Goal: Use online tool/utility: Utilize a website feature to perform a specific function

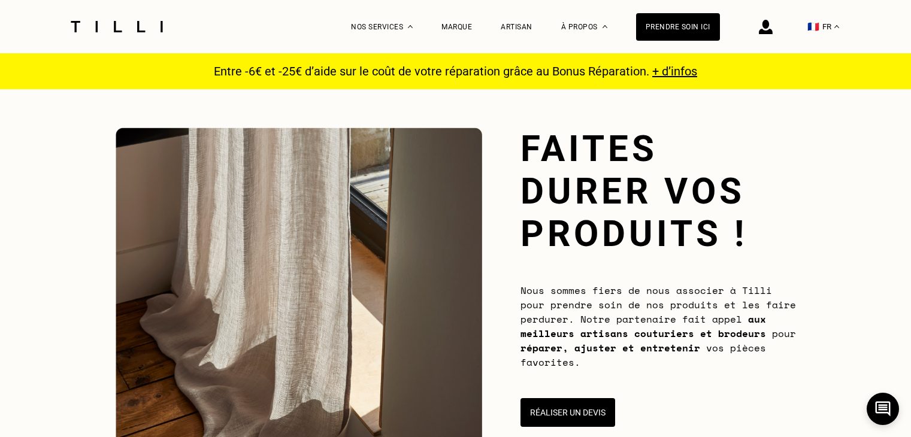
select select "FR"
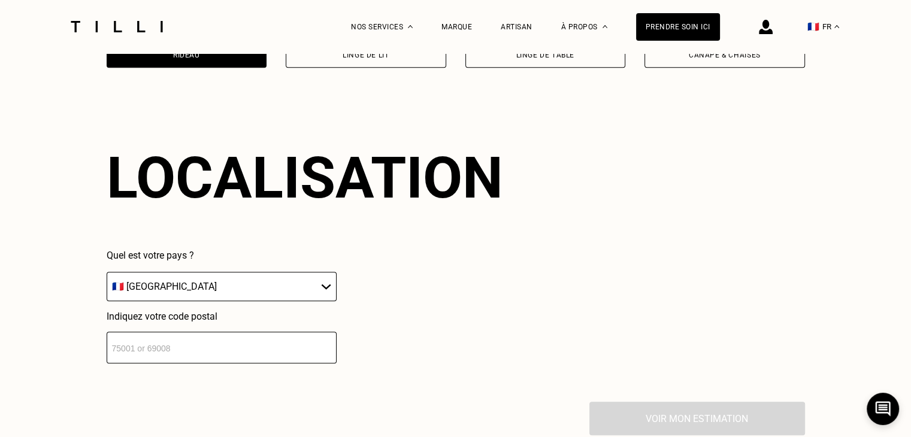
scroll to position [1048, 0]
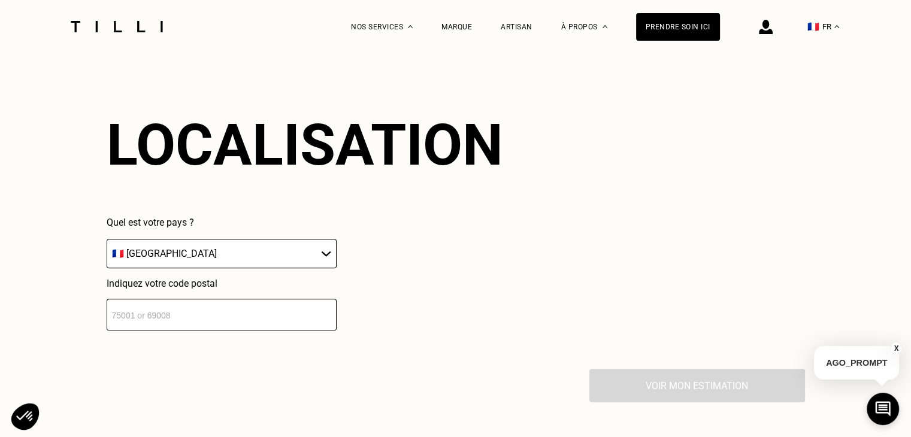
click at [226, 325] on input "number" at bounding box center [222, 315] width 230 height 32
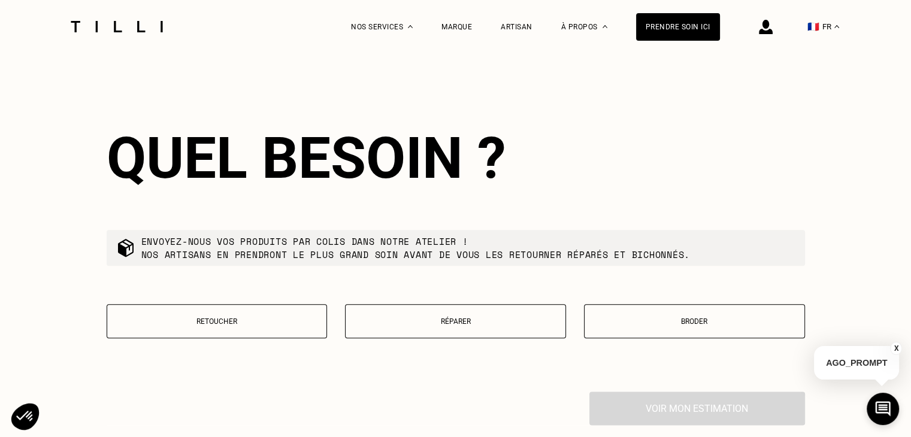
scroll to position [1346, 0]
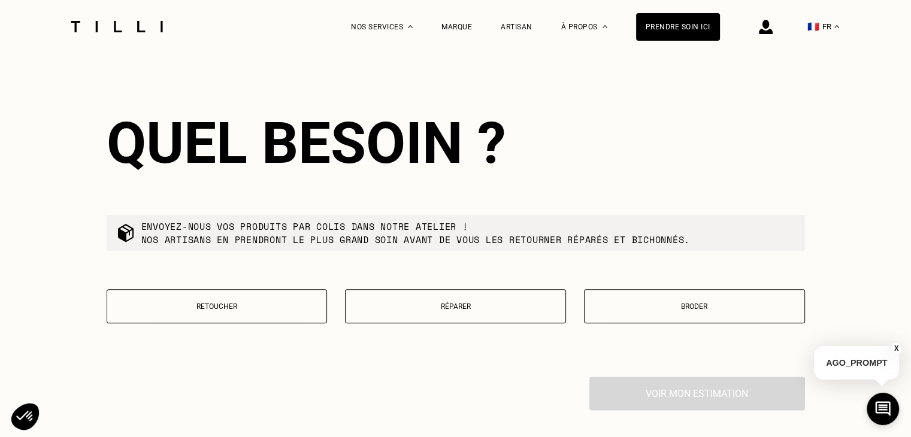
type input "56000"
click at [221, 310] on p "Retoucher" at bounding box center [217, 306] width 208 height 8
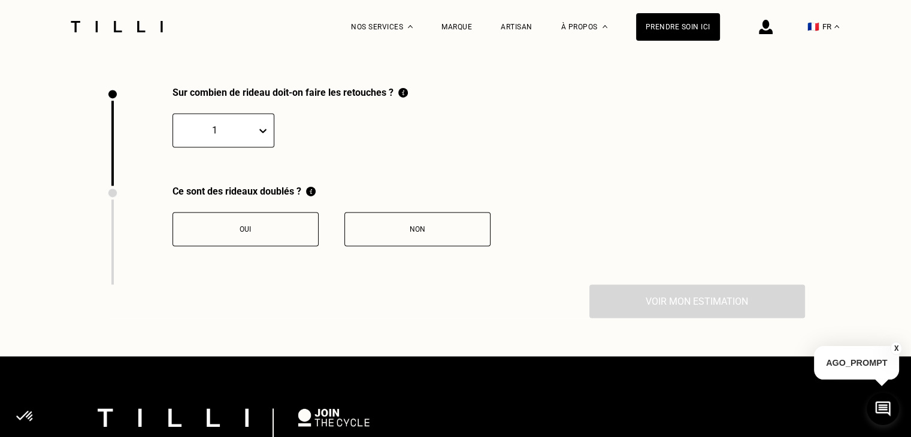
scroll to position [1654, 0]
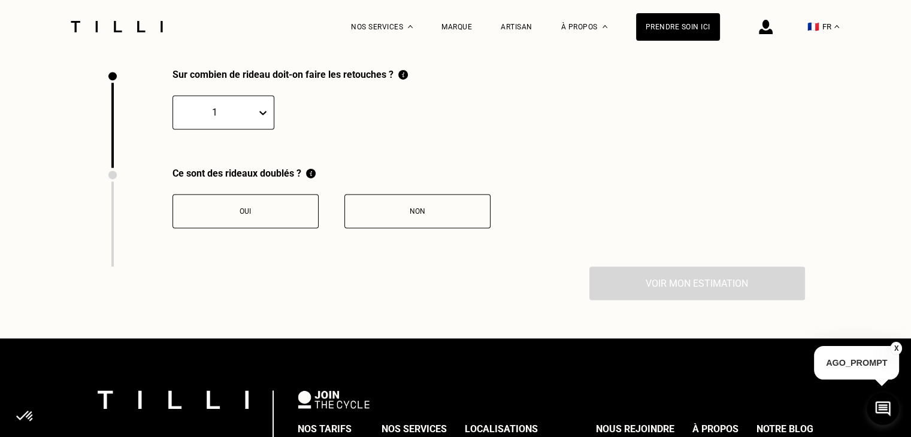
click at [272, 222] on button "Oui" at bounding box center [245, 211] width 146 height 34
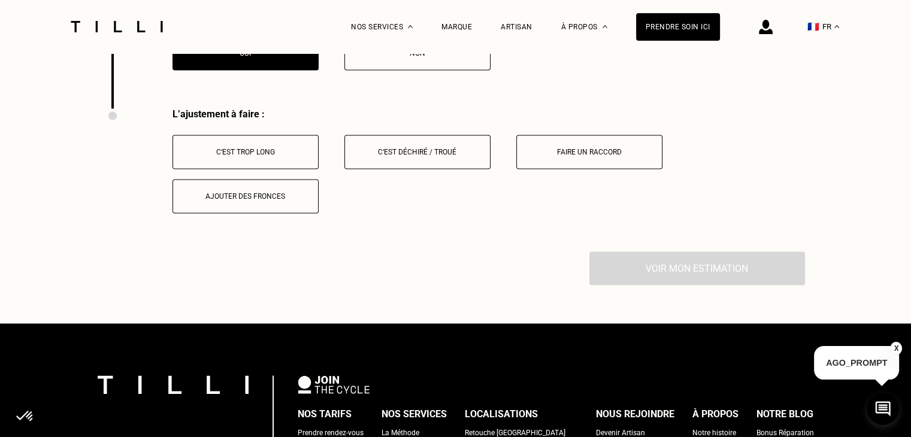
scroll to position [1851, 0]
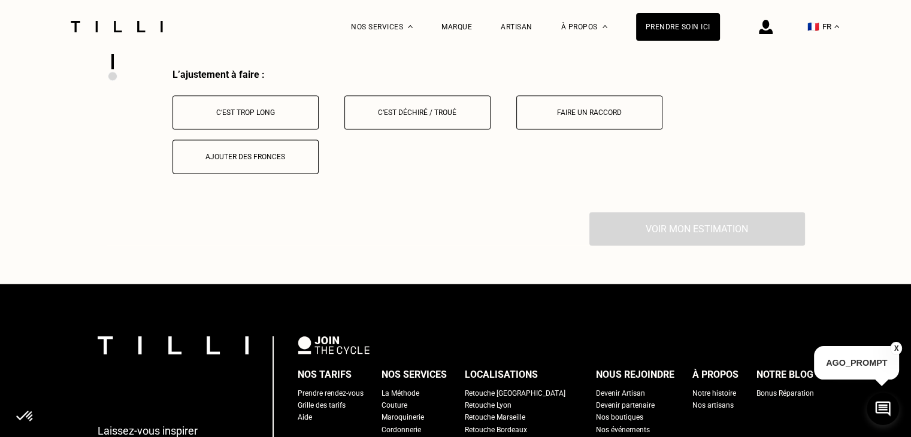
click at [277, 117] on div "C‘est trop long" at bounding box center [245, 112] width 133 height 8
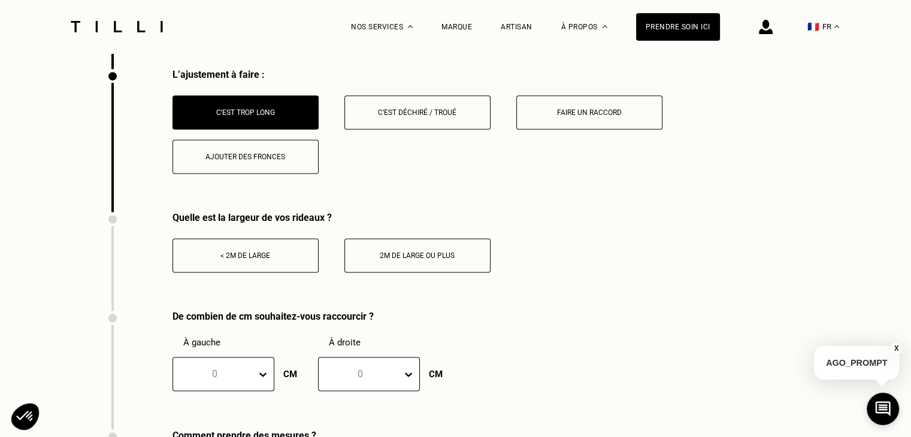
click at [262, 271] on button "< 2m de large" at bounding box center [245, 255] width 146 height 34
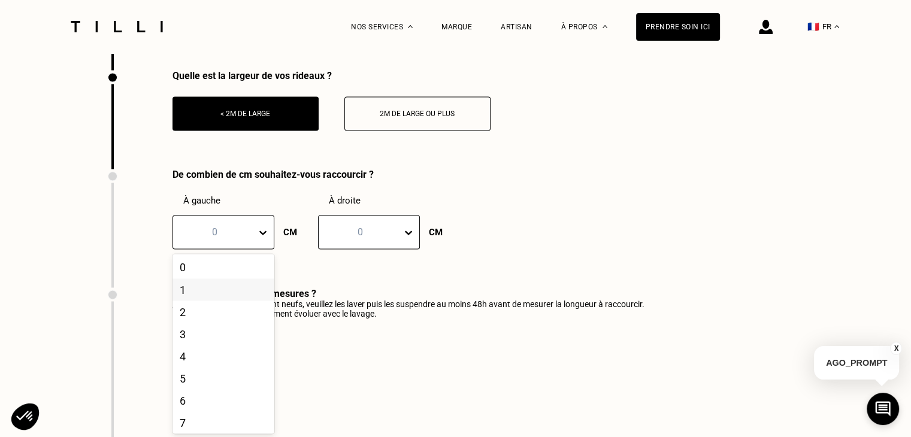
click at [250, 249] on div "21 results available. Use Up and Down to choose options, press Enter to select …" at bounding box center [223, 232] width 102 height 34
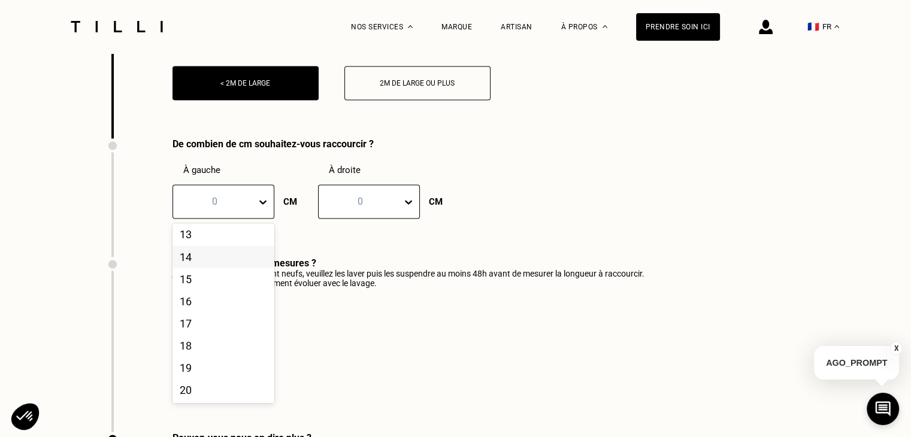
scroll to position [2025, 0]
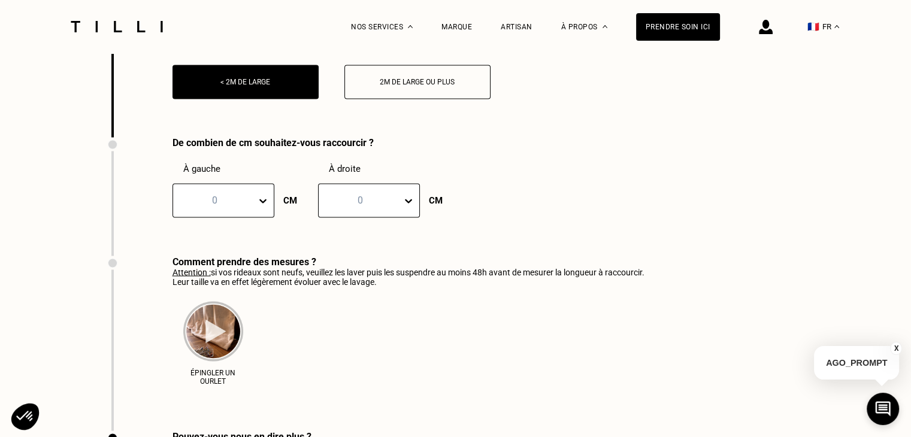
click at [257, 202] on icon at bounding box center [263, 201] width 12 height 12
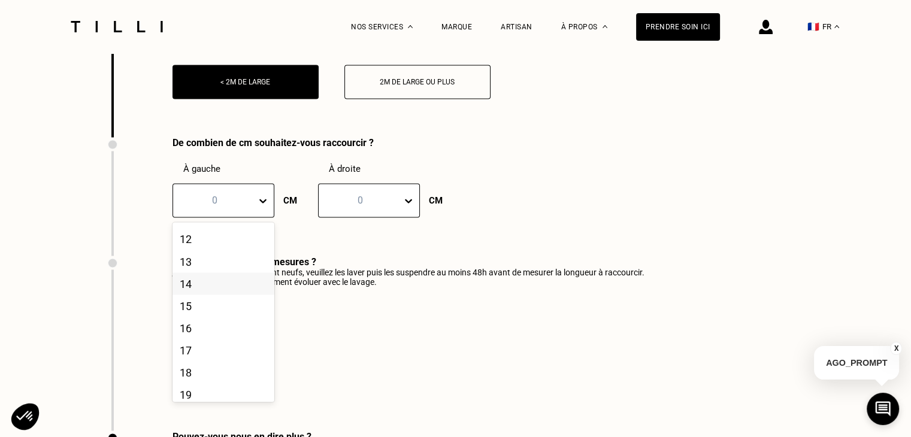
scroll to position [298, 0]
click at [257, 207] on icon at bounding box center [263, 201] width 12 height 12
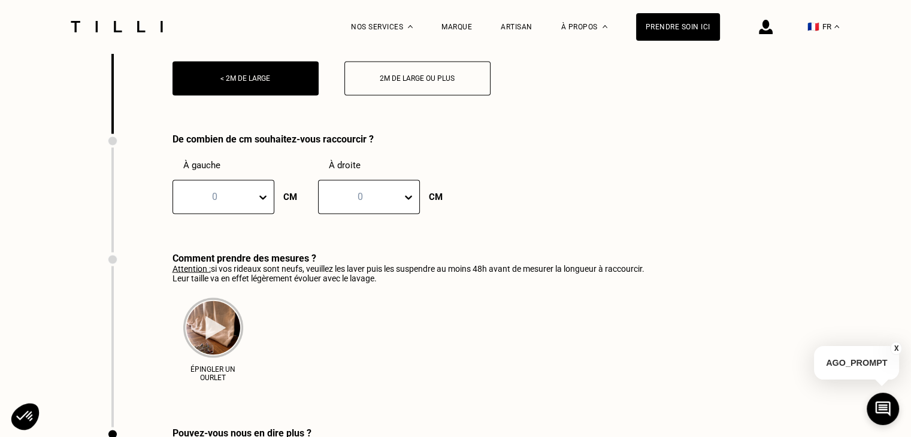
scroll to position [2045, 0]
